Goal: Information Seeking & Learning: Learn about a topic

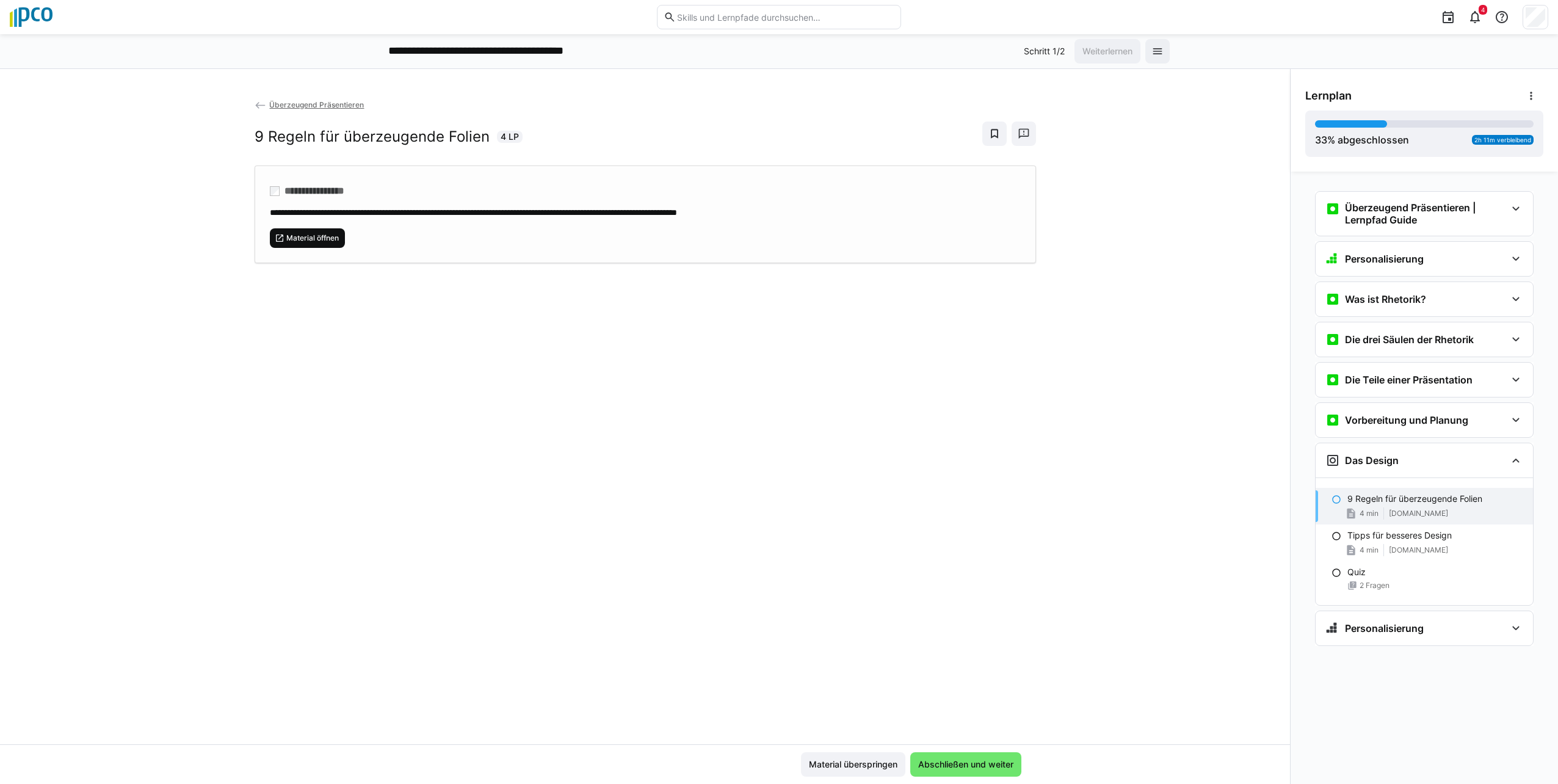
click at [312, 235] on span "Material öffnen" at bounding box center [312, 238] width 55 height 9
click at [1521, 207] on eds-icon at bounding box center [1515, 208] width 15 height 15
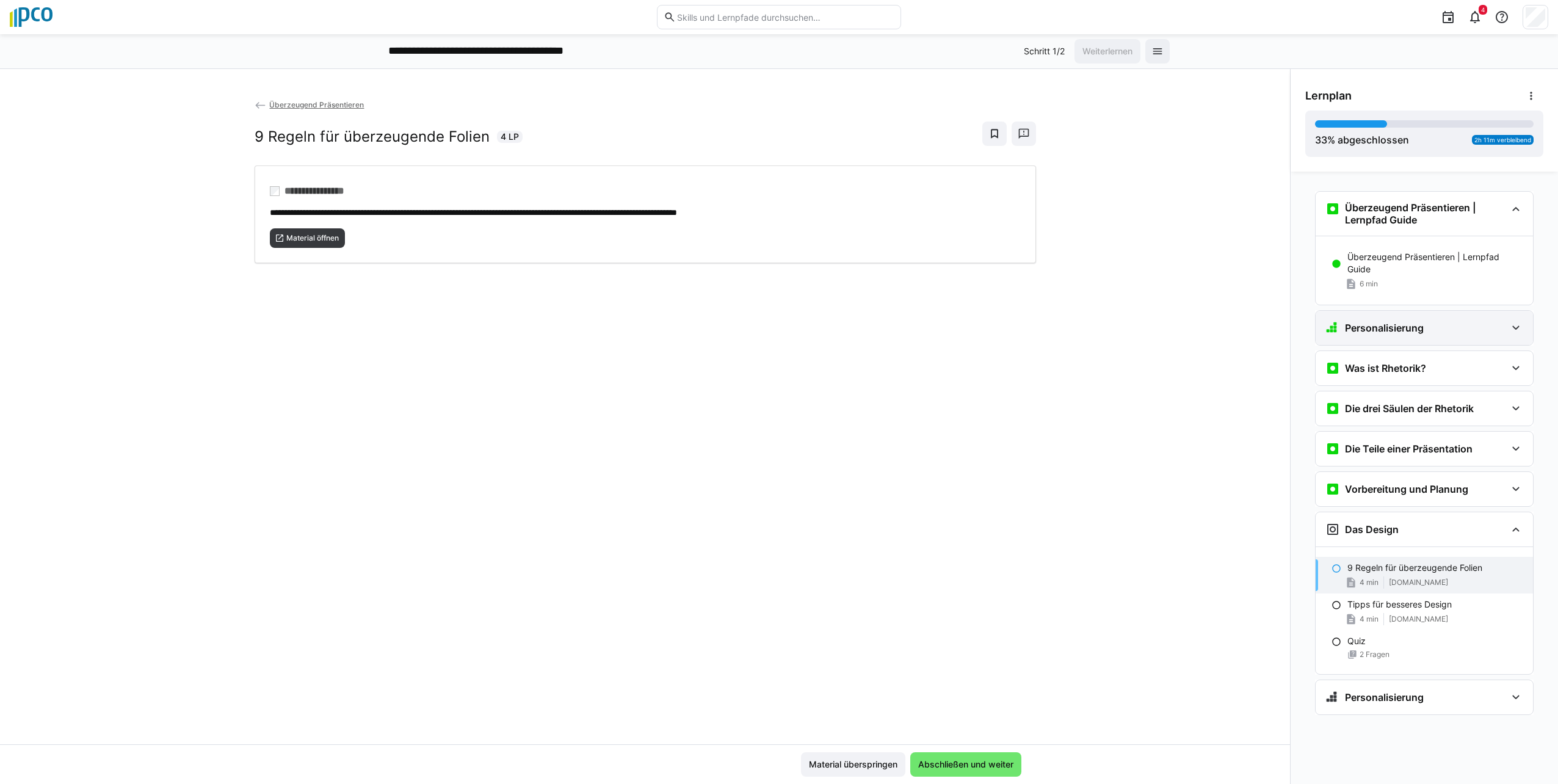
click at [1525, 341] on div "Personalisierung" at bounding box center [1424, 328] width 218 height 34
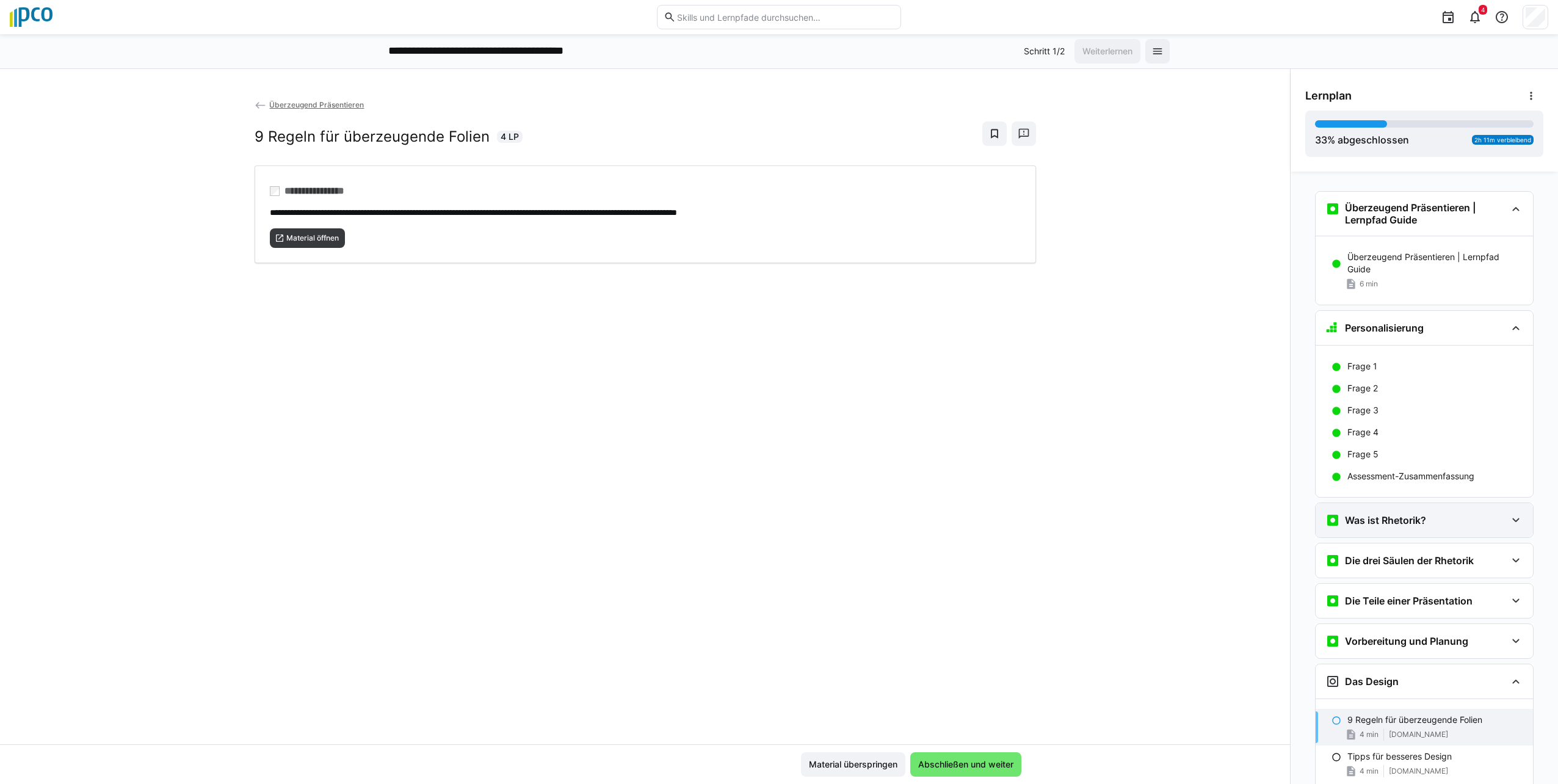
click at [1508, 521] on eds-icon at bounding box center [1515, 520] width 15 height 15
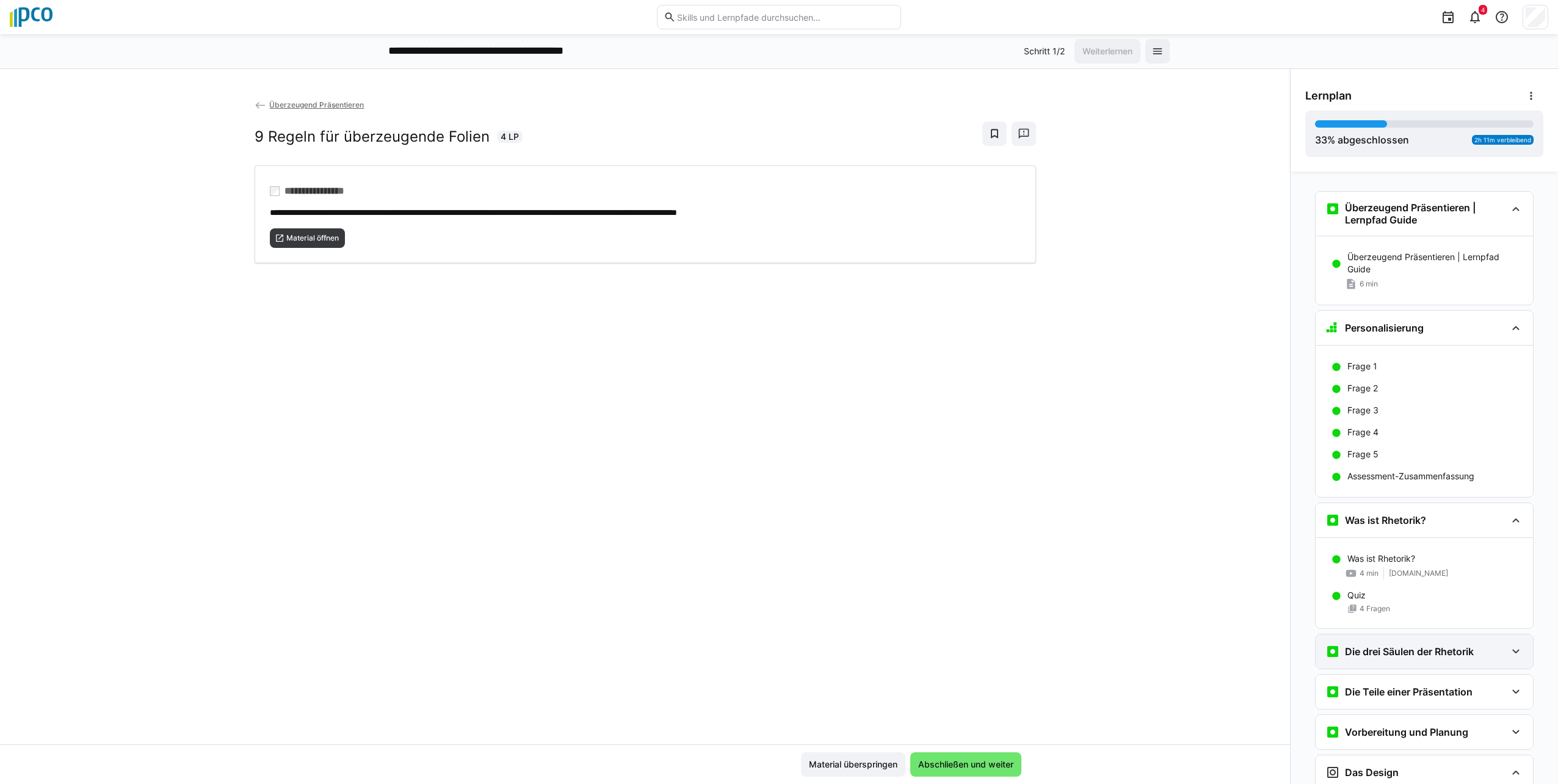
click at [1511, 652] on eds-icon at bounding box center [1515, 651] width 15 height 15
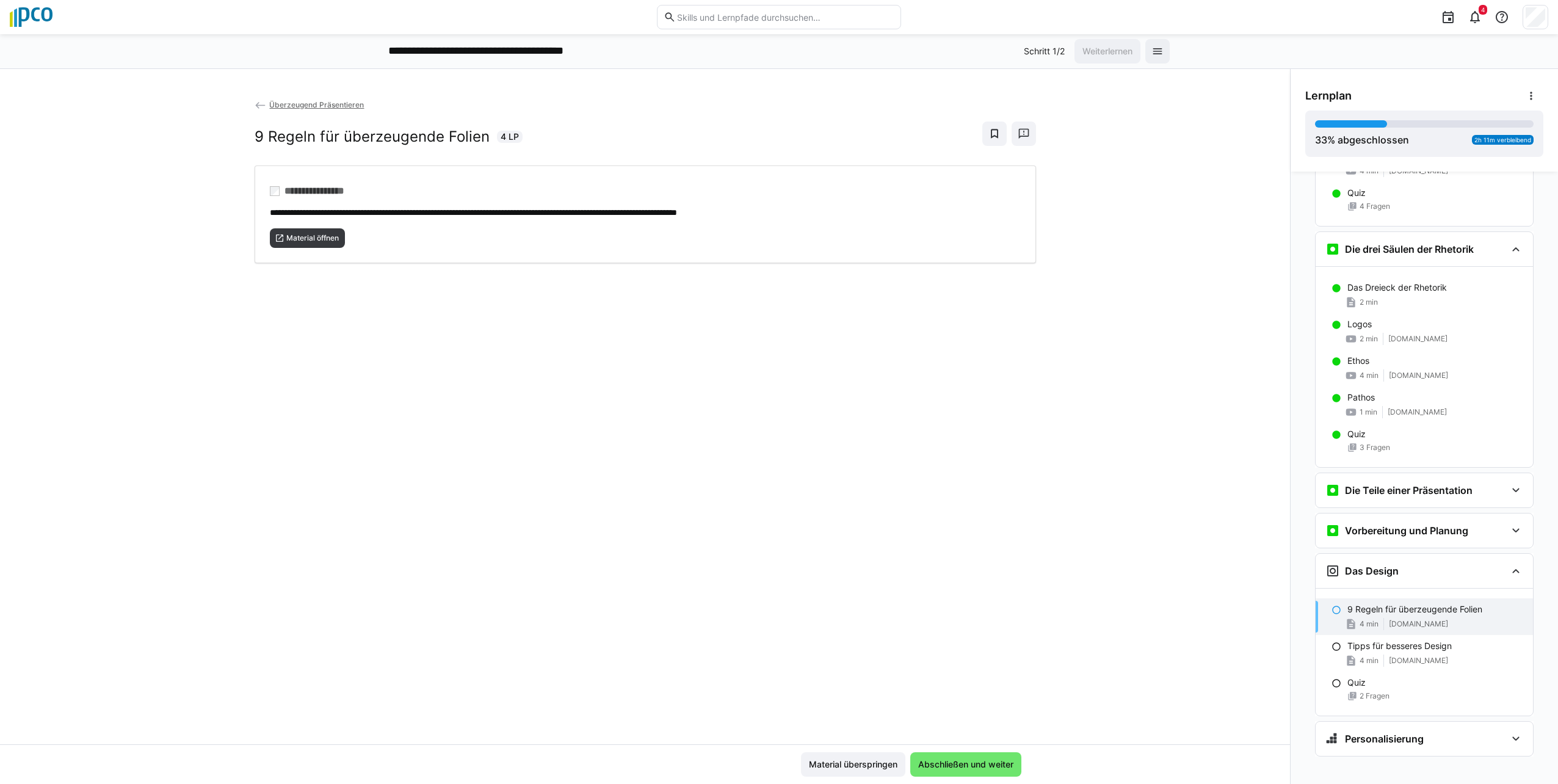
scroll to position [412, 0]
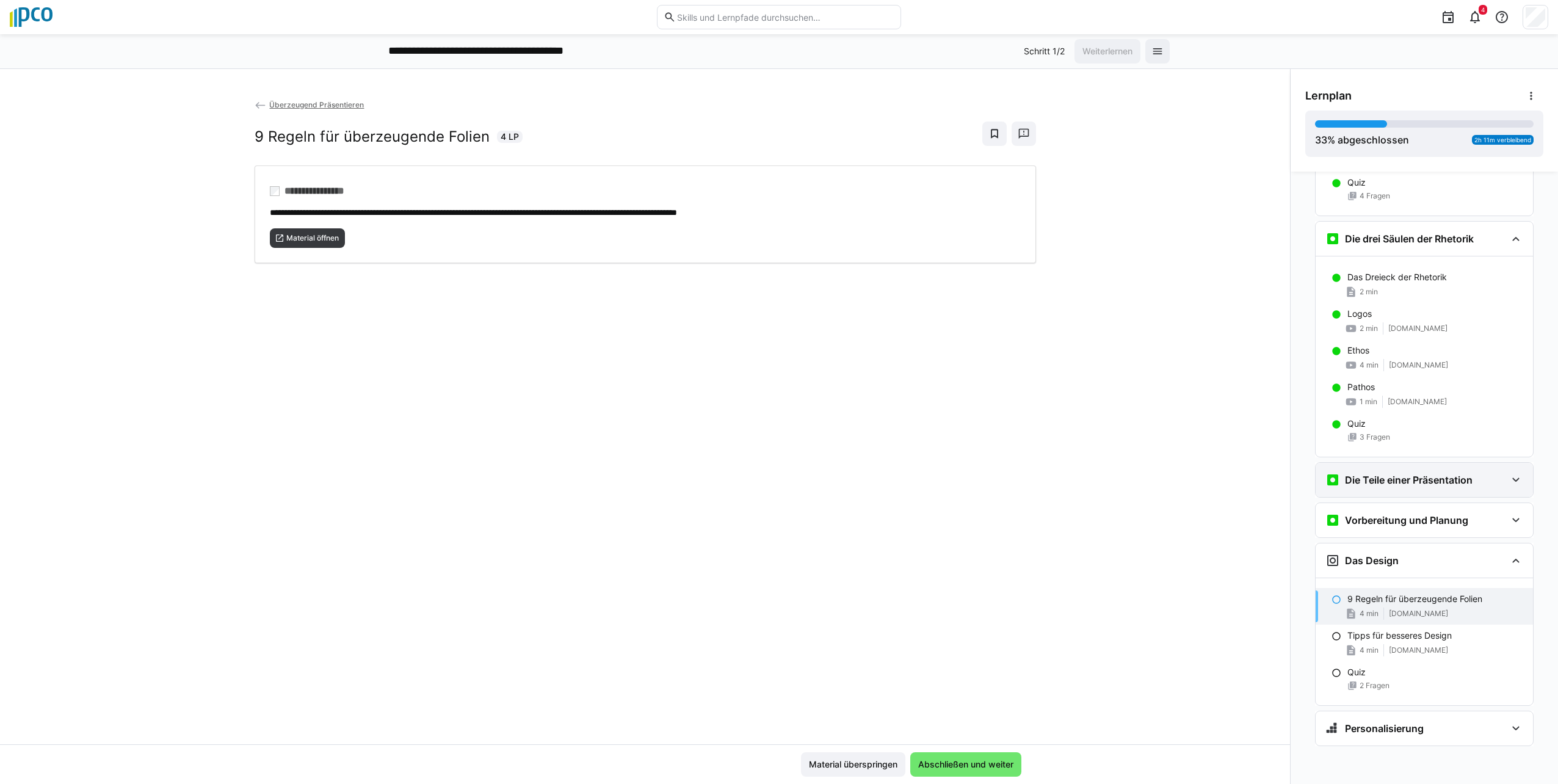
click at [1508, 481] on eds-icon at bounding box center [1515, 479] width 15 height 15
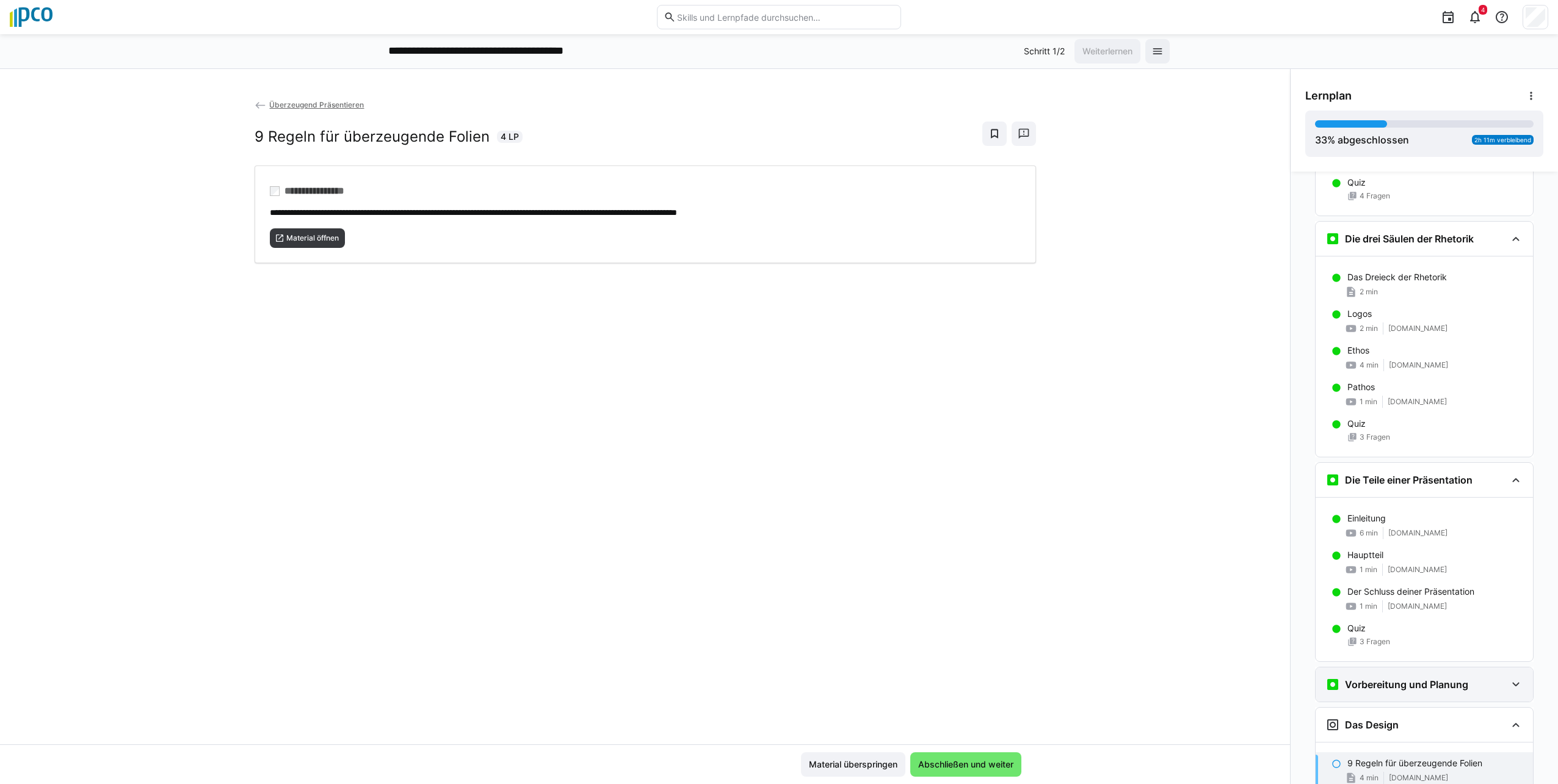
click at [1510, 682] on eds-icon at bounding box center [1515, 684] width 15 height 15
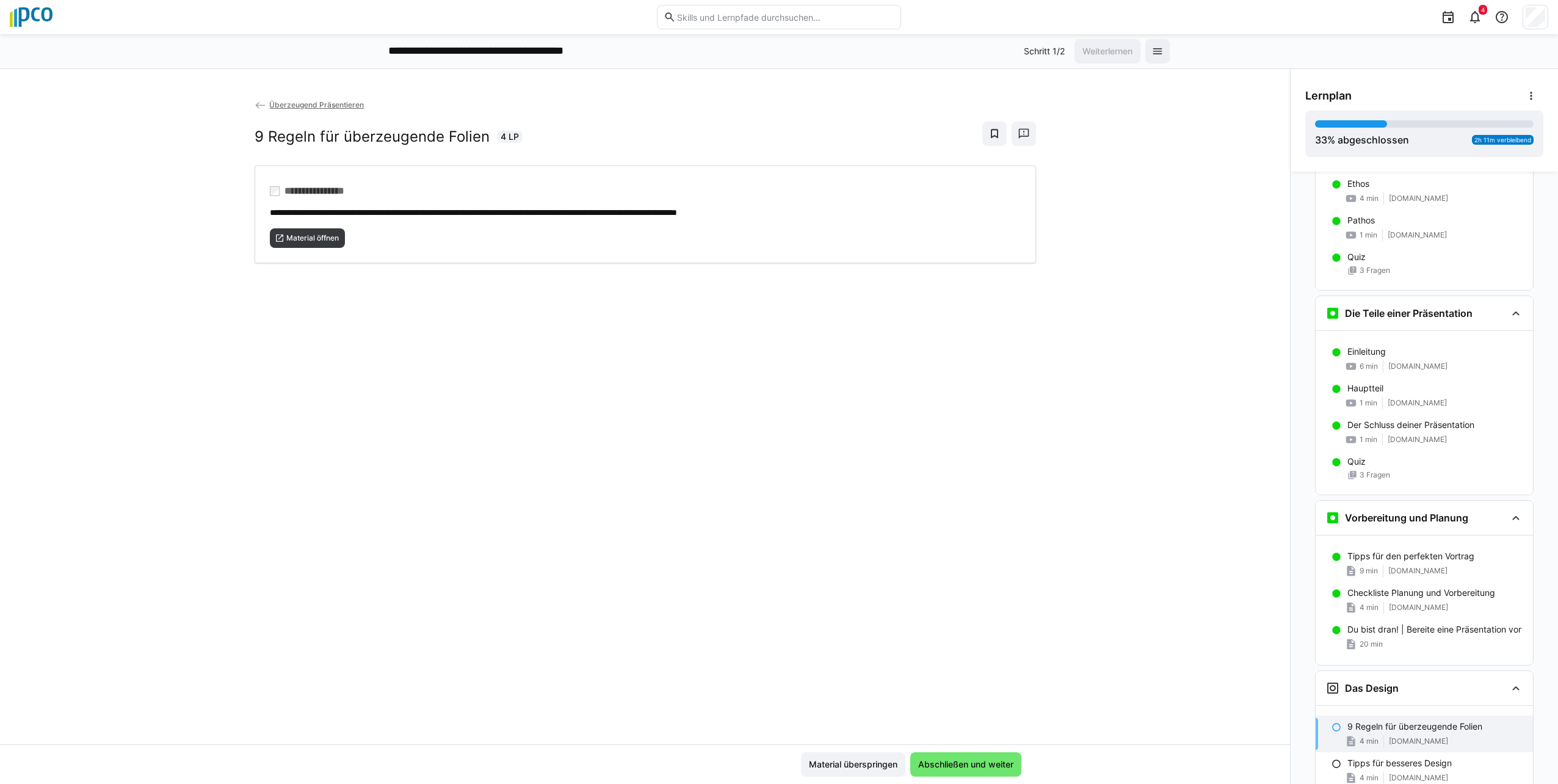
scroll to position [707, 0]
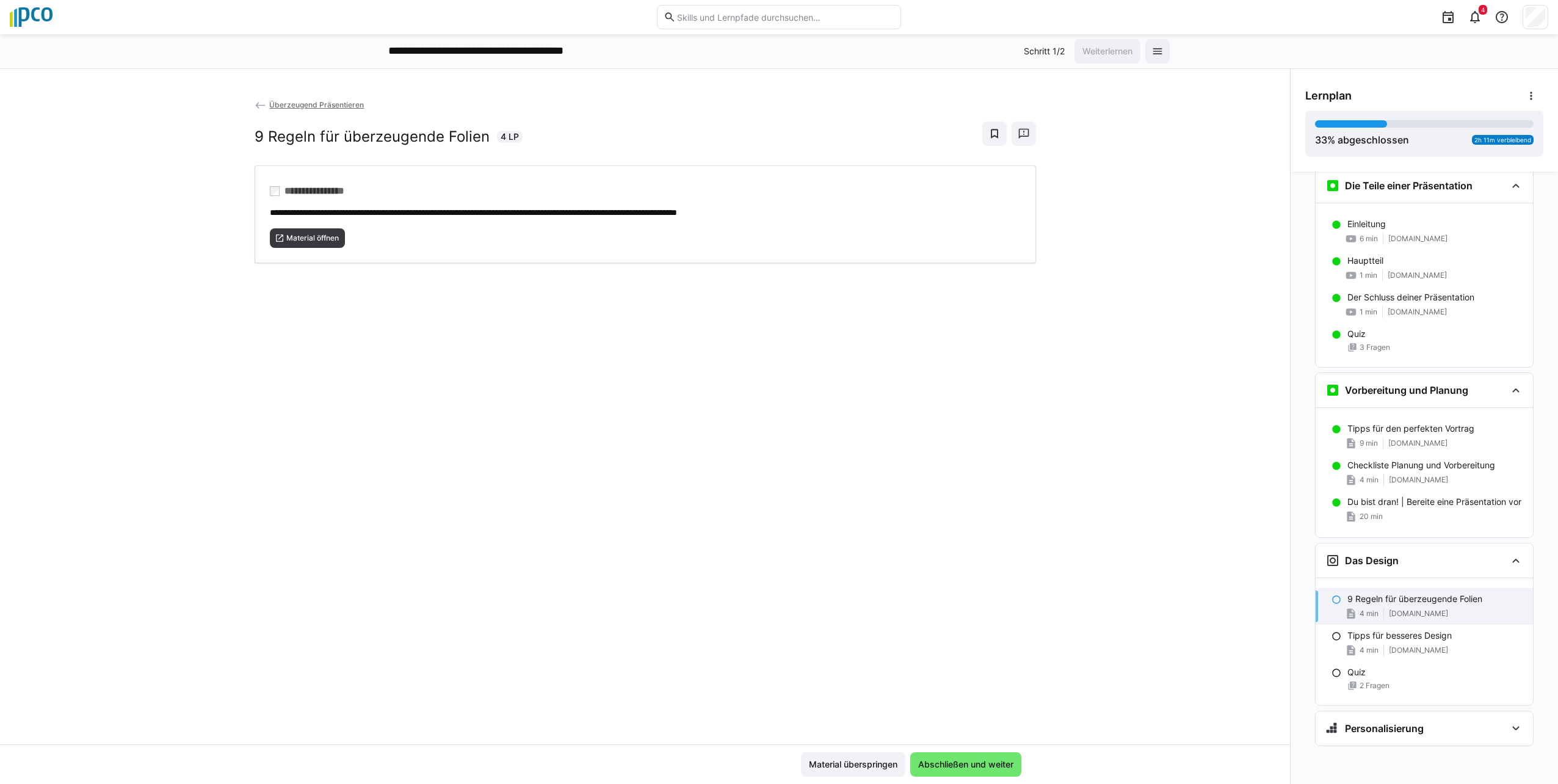
click at [1332, 600] on eds-icon at bounding box center [1336, 599] width 9 height 9
click at [1332, 599] on eds-icon at bounding box center [1336, 599] width 9 height 9
drag, startPoint x: 1329, startPoint y: 599, endPoint x: 1401, endPoint y: 611, distance: 73.0
click at [1401, 611] on span "[DOMAIN_NAME]" at bounding box center [1419, 613] width 59 height 9
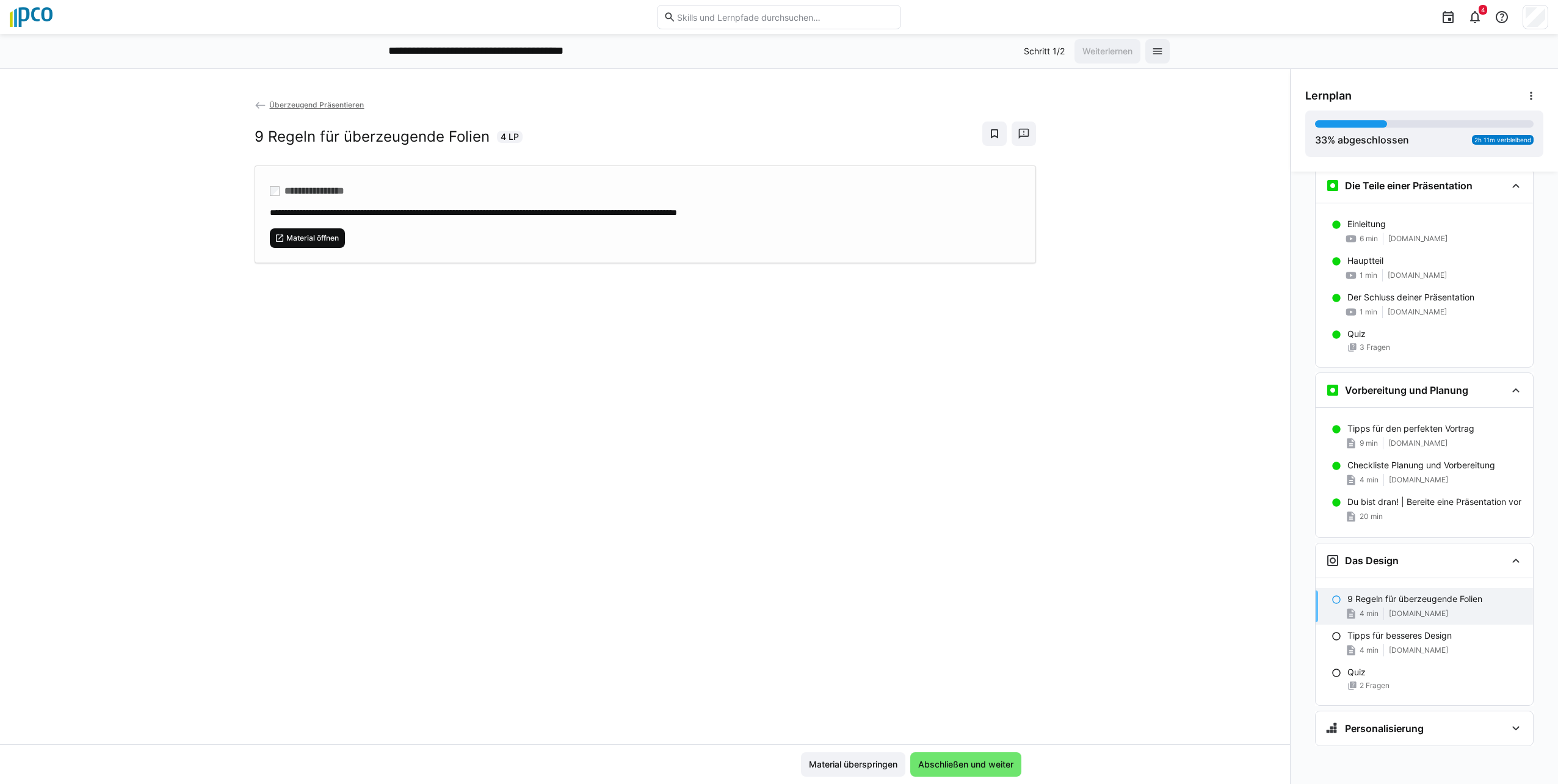
click at [312, 235] on span "Material öffnen" at bounding box center [312, 238] width 55 height 9
